Goal: Find specific page/section: Find specific page/section

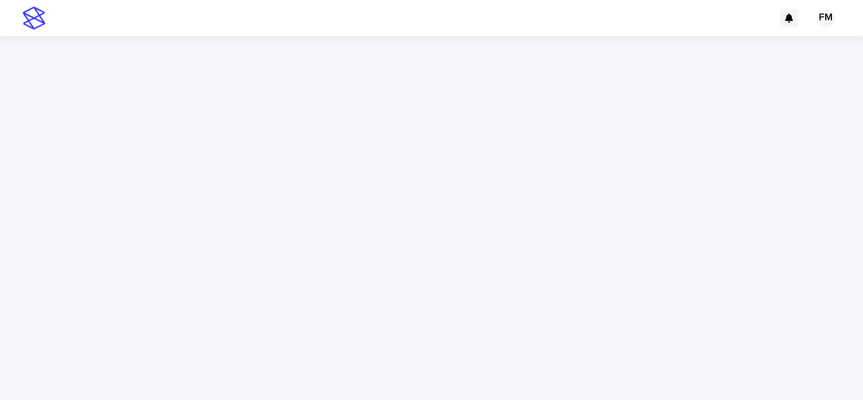
click at [36, 14] on img at bounding box center [34, 18] width 23 height 23
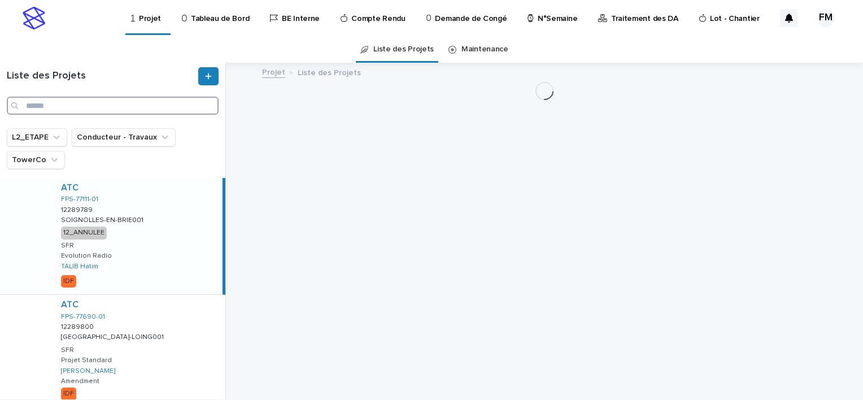
click at [104, 107] on input "Search" at bounding box center [113, 106] width 212 height 18
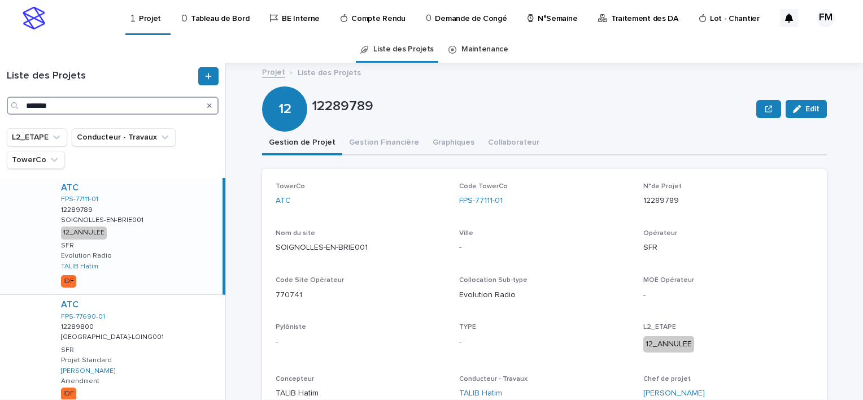
type input "*******"
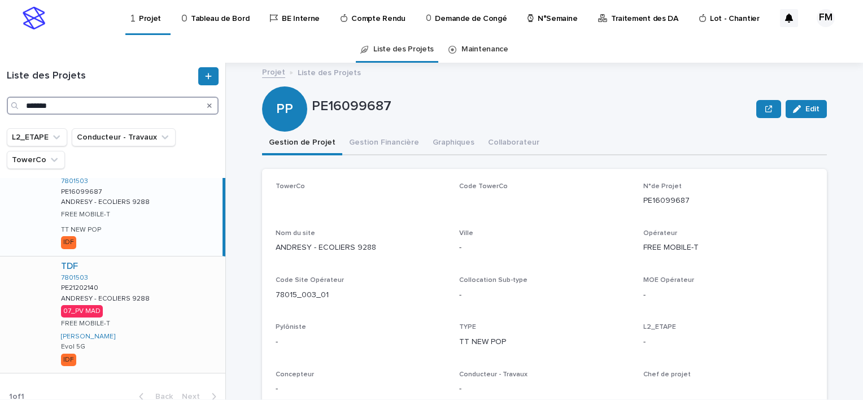
scroll to position [28, 0]
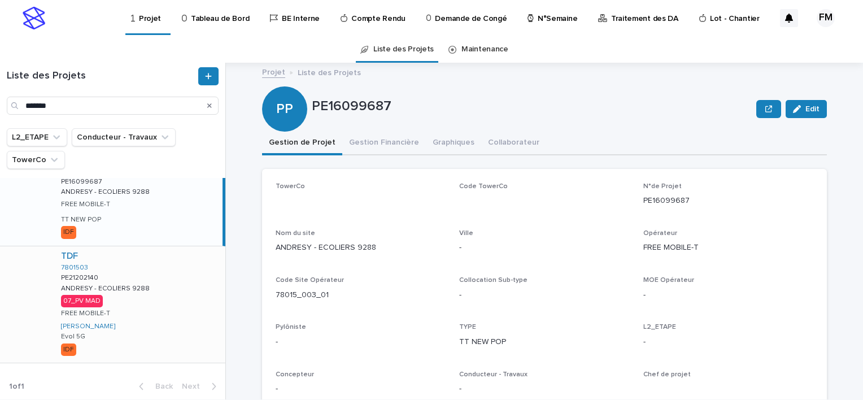
click at [170, 292] on div "TDF 7801503 PE21202140 PE21202140 ANDRESY - ECOLIERS 9288 ANDRESY - ECOLIERS 92…" at bounding box center [138, 304] width 173 height 116
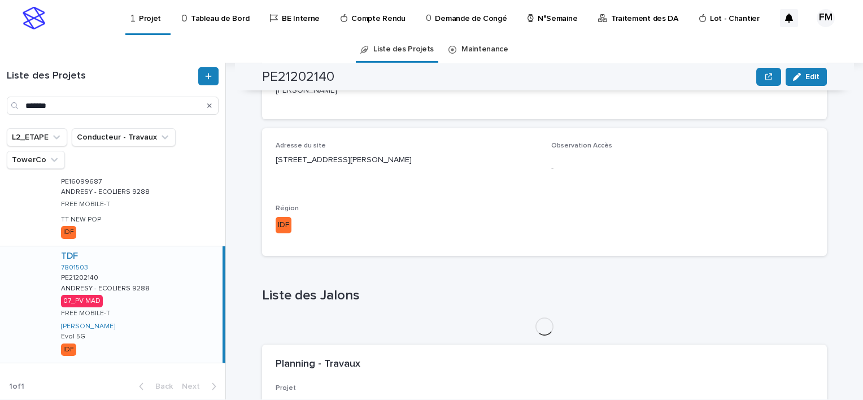
scroll to position [282, 0]
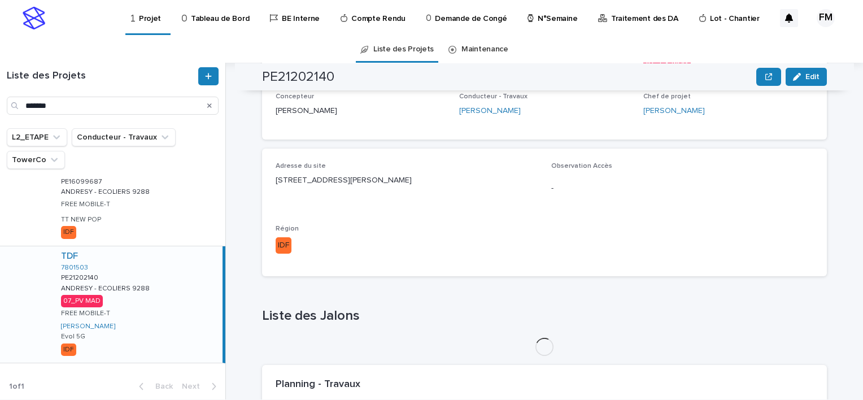
click at [344, 180] on p "8, chemin des Ecoliers 78570 ANDRESY" at bounding box center [406, 180] width 262 height 12
click at [344, 179] on p "8, chemin des Ecoliers 78570 ANDRESY" at bounding box center [406, 180] width 262 height 12
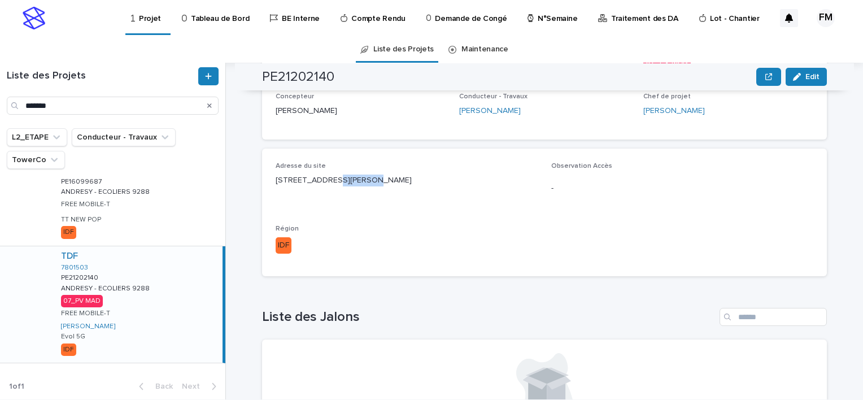
scroll to position [339, 0]
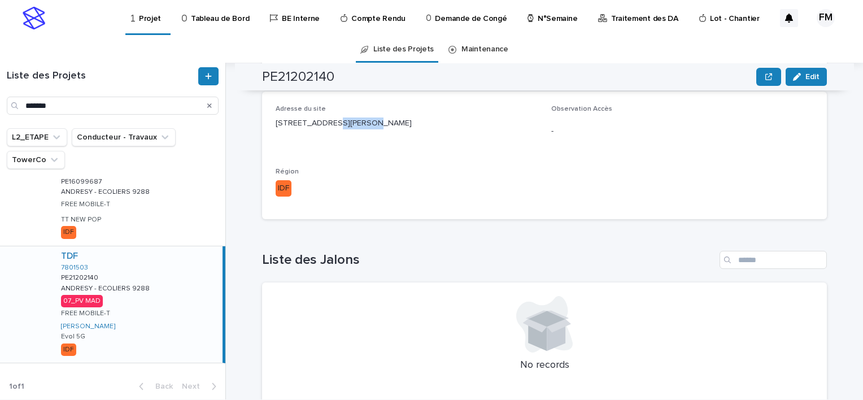
click at [344, 180] on p "IDF" at bounding box center [406, 188] width 262 height 16
drag, startPoint x: 344, startPoint y: 179, endPoint x: 318, endPoint y: 126, distance: 58.8
click at [318, 126] on p "8, chemin des Ecoliers 78570 ANDRESY" at bounding box center [406, 123] width 262 height 12
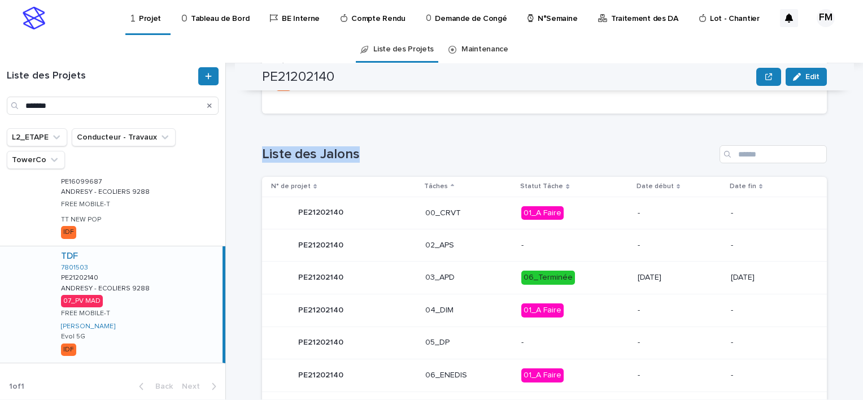
click at [318, 126] on div "Loading... Saving… Liste des Jalons N° de projet Tâches Statut Tâche Date début…" at bounding box center [544, 326] width 565 height 406
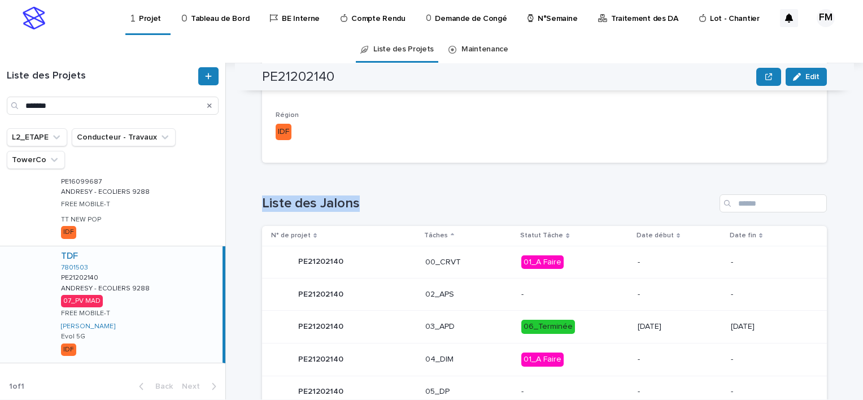
scroll to position [275, 0]
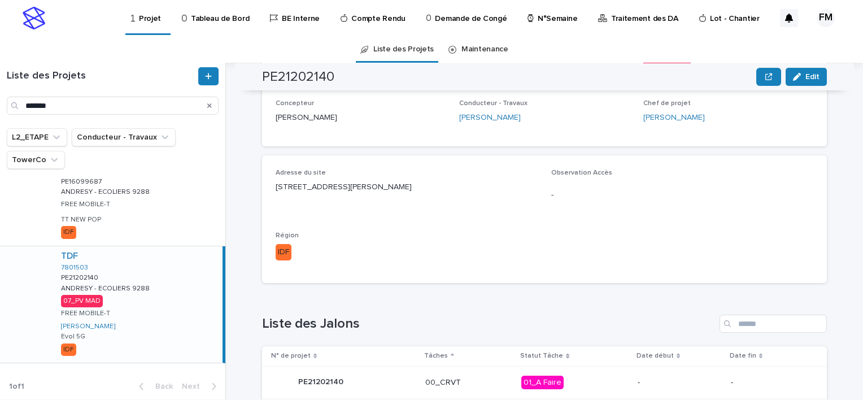
click at [311, 183] on p "8, chemin des Ecoliers 78570 ANDRESY" at bounding box center [406, 187] width 262 height 12
copy p "8, chemin des Ecoliers 78570 ANDRESY"
